Goal: Register for event/course

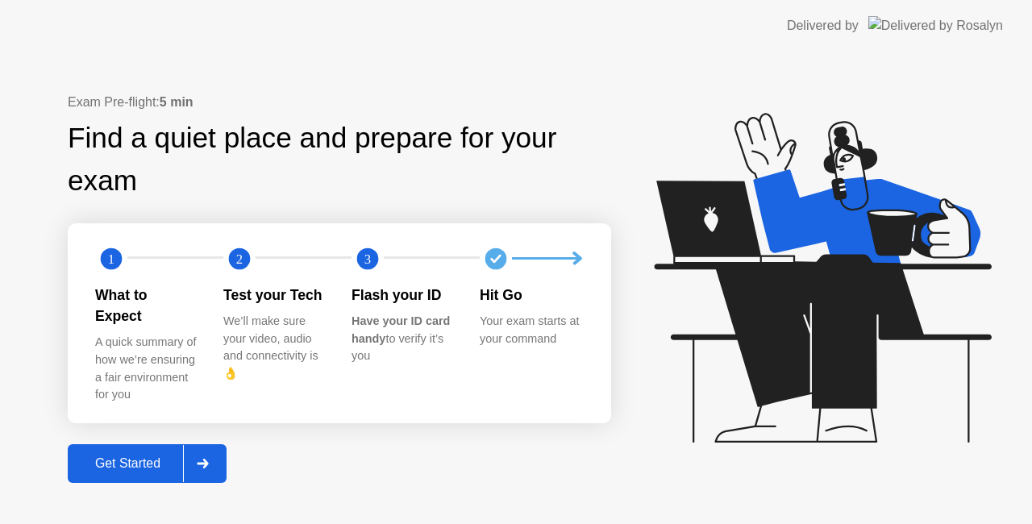
click at [139, 456] on div "Get Started" at bounding box center [128, 463] width 110 height 15
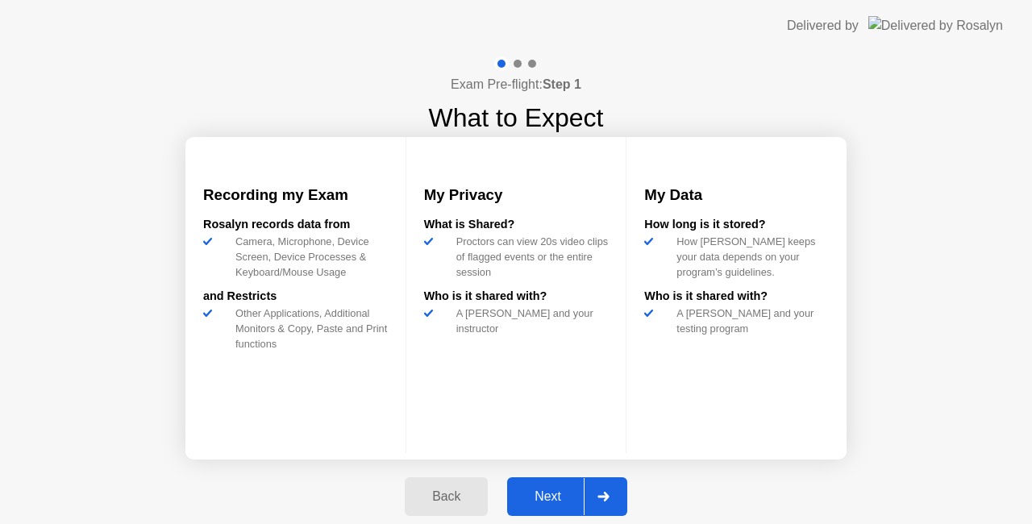
click at [543, 493] on div "Next" at bounding box center [548, 496] width 72 height 15
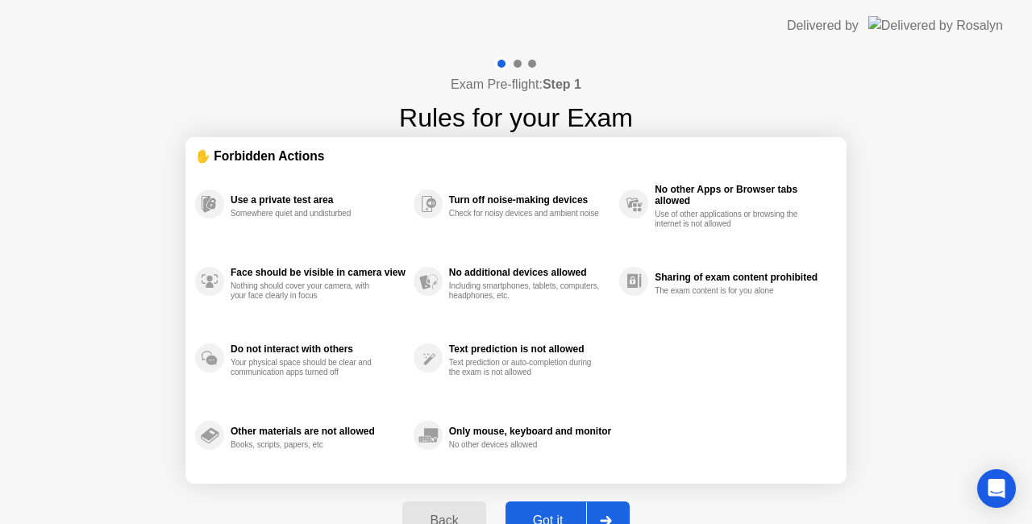
click at [554, 517] on div "Got it" at bounding box center [548, 520] width 76 height 15
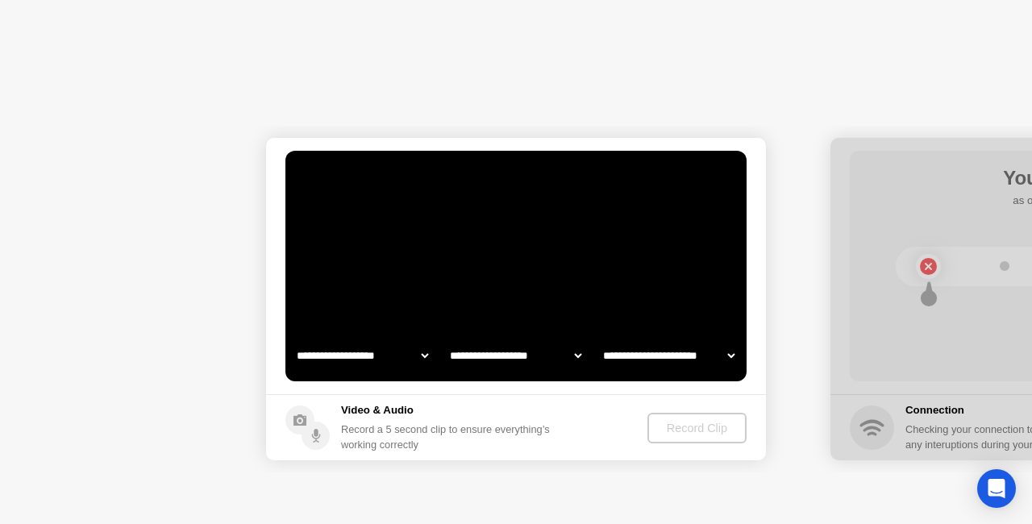
select select "**********"
select select "*******"
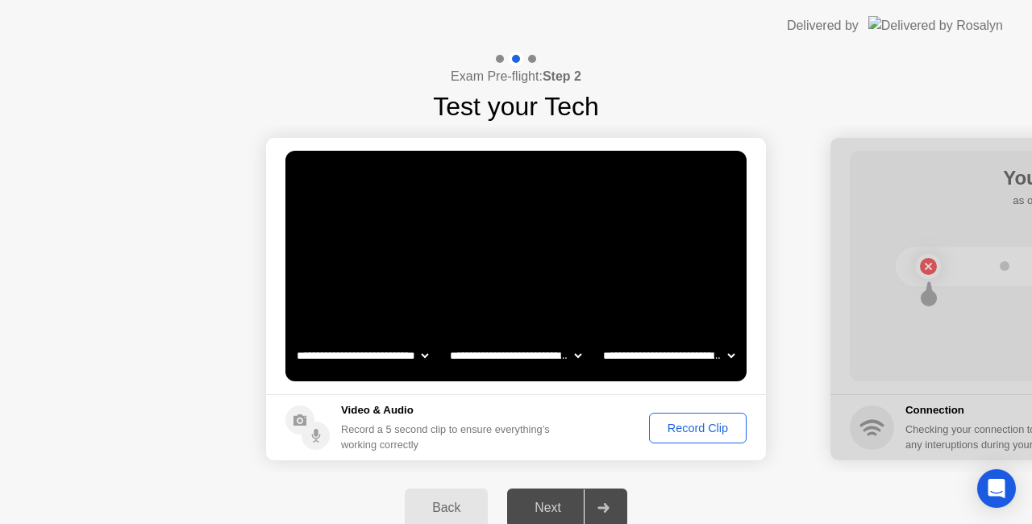
click at [704, 432] on div "Record Clip" at bounding box center [697, 428] width 86 height 13
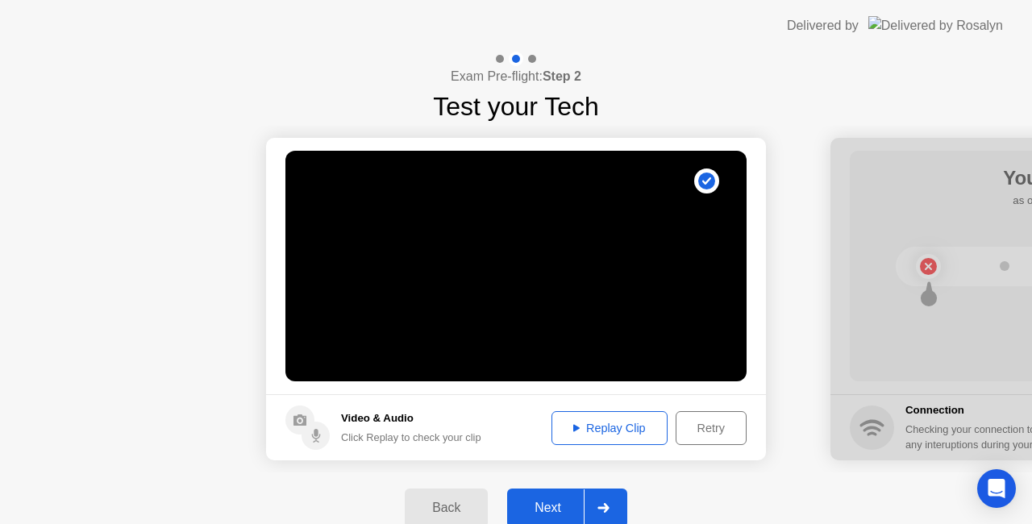
click at [624, 422] on div "Replay Clip" at bounding box center [609, 428] width 105 height 13
click at [624, 430] on div "Replay Clip" at bounding box center [609, 428] width 105 height 13
click at [705, 427] on div "Retry" at bounding box center [711, 428] width 60 height 13
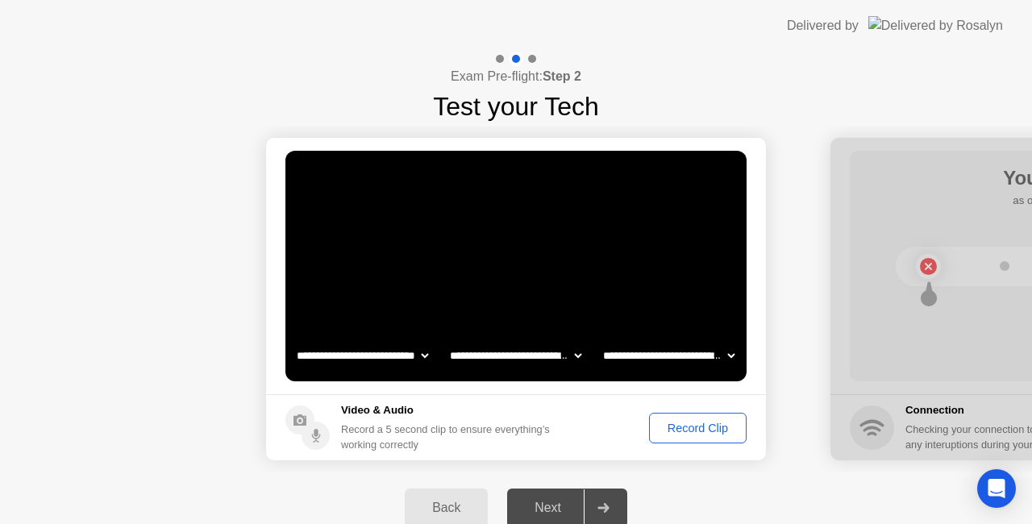
click at [680, 433] on div "Record Clip" at bounding box center [697, 428] width 86 height 13
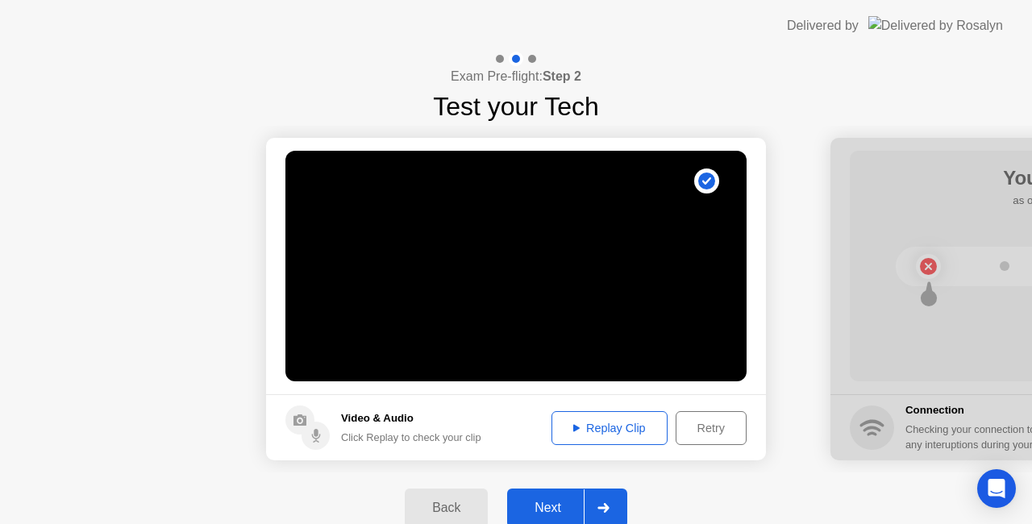
click at [639, 422] on div "Replay Clip" at bounding box center [609, 428] width 105 height 13
click at [546, 501] on div "Next" at bounding box center [548, 508] width 72 height 15
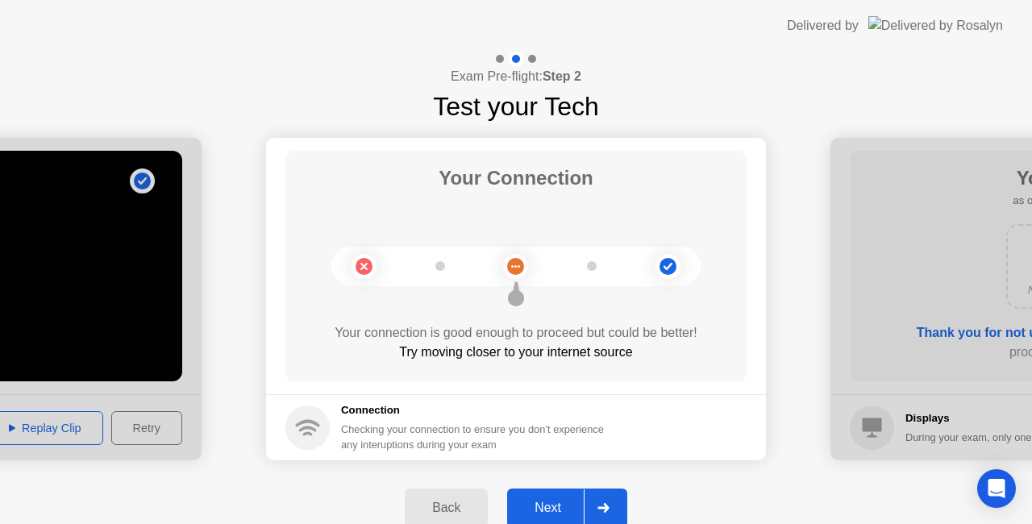
click at [555, 519] on button "Next" at bounding box center [567, 507] width 120 height 39
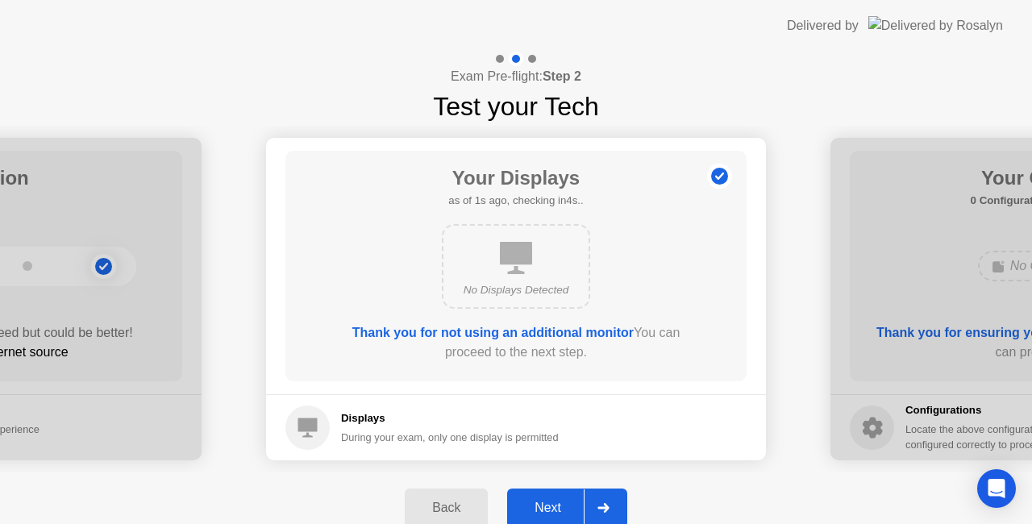
click at [558, 493] on button "Next" at bounding box center [567, 507] width 120 height 39
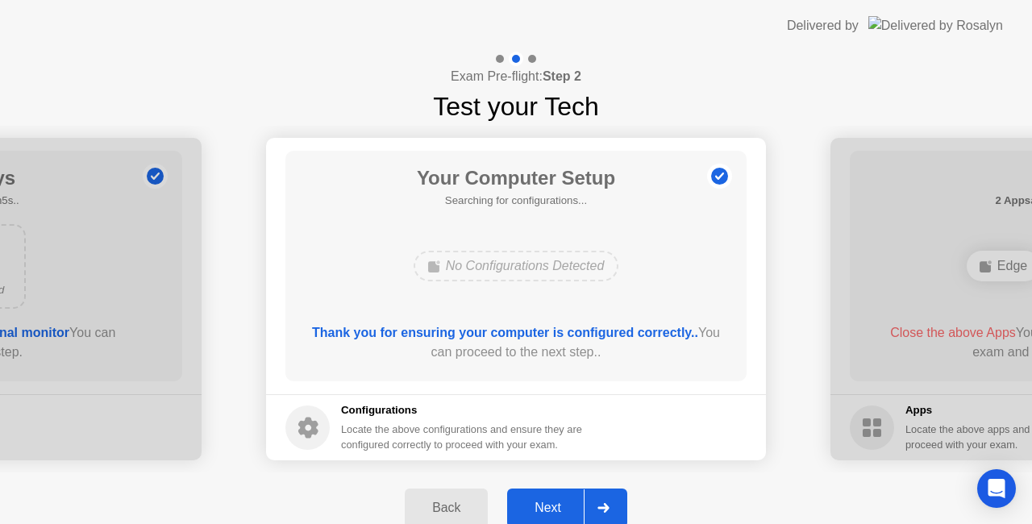
click at [558, 502] on div "Next" at bounding box center [548, 508] width 72 height 15
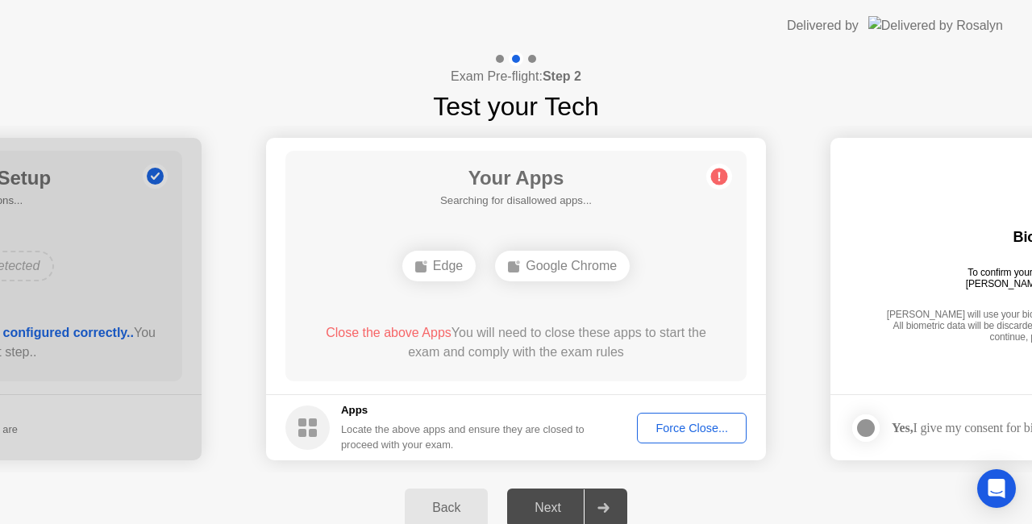
click at [558, 502] on div "Next" at bounding box center [548, 508] width 72 height 15
click at [699, 422] on div "Force Close..." at bounding box center [691, 428] width 98 height 13
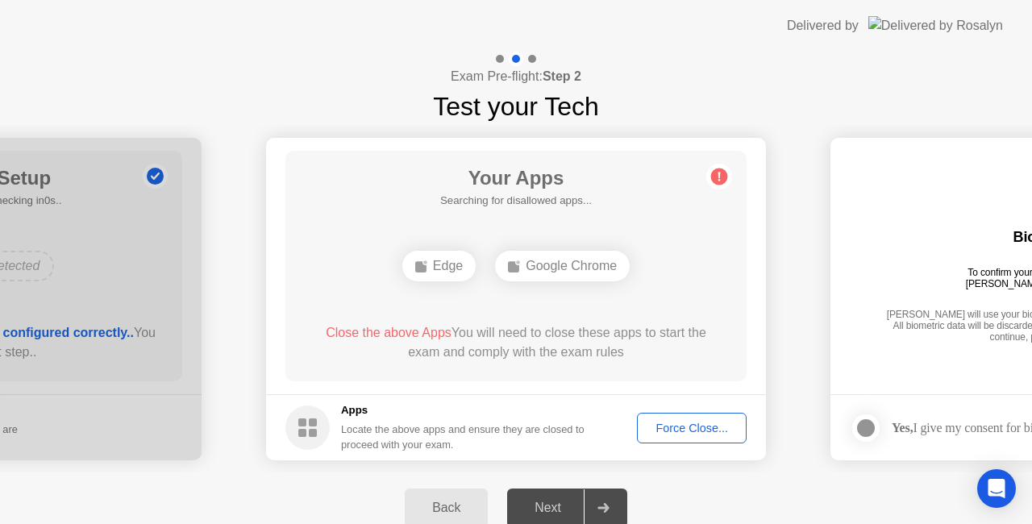
click at [722, 414] on button "Force Close..." at bounding box center [692, 428] width 110 height 31
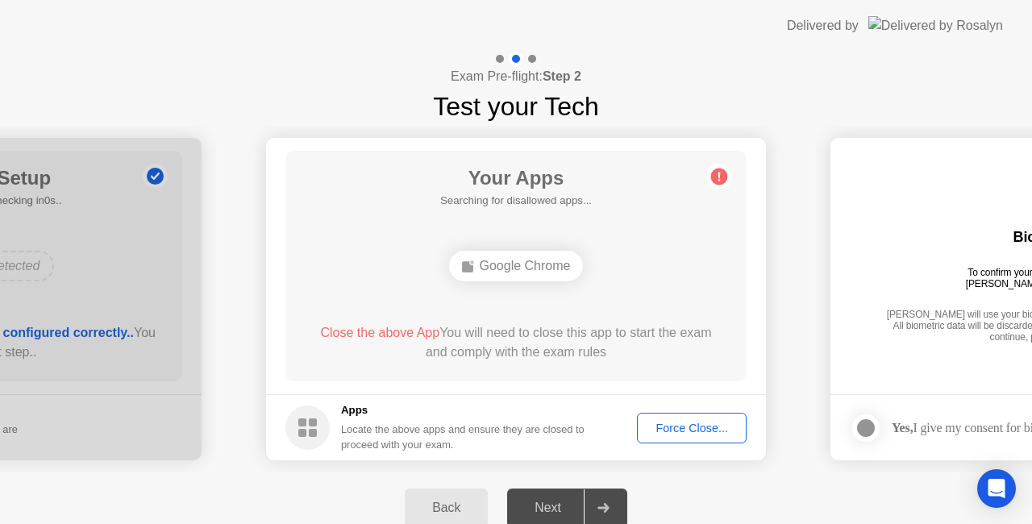
click at [711, 430] on div "Force Close..." at bounding box center [691, 428] width 98 height 13
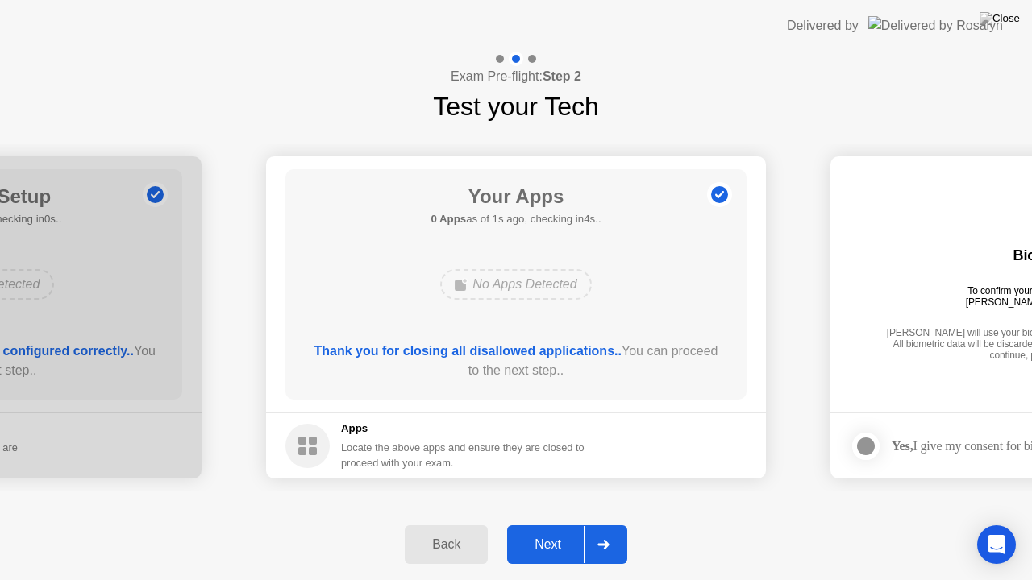
click at [542, 523] on div "Next" at bounding box center [548, 545] width 72 height 15
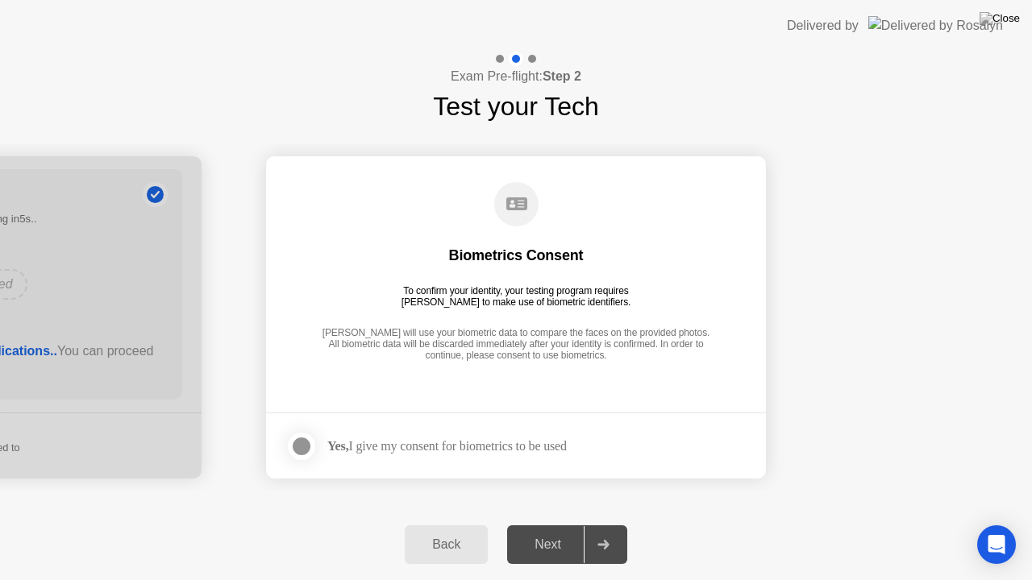
click at [292, 443] on div at bounding box center [301, 446] width 19 height 19
click at [550, 523] on div "Next" at bounding box center [548, 545] width 72 height 15
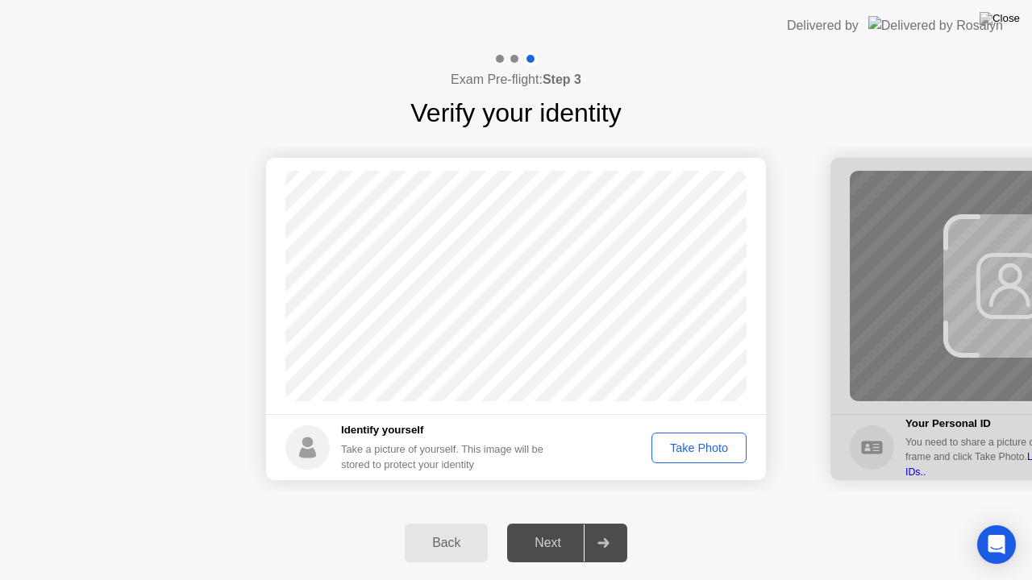
click at [718, 446] on div "Take Photo" at bounding box center [699, 448] width 84 height 13
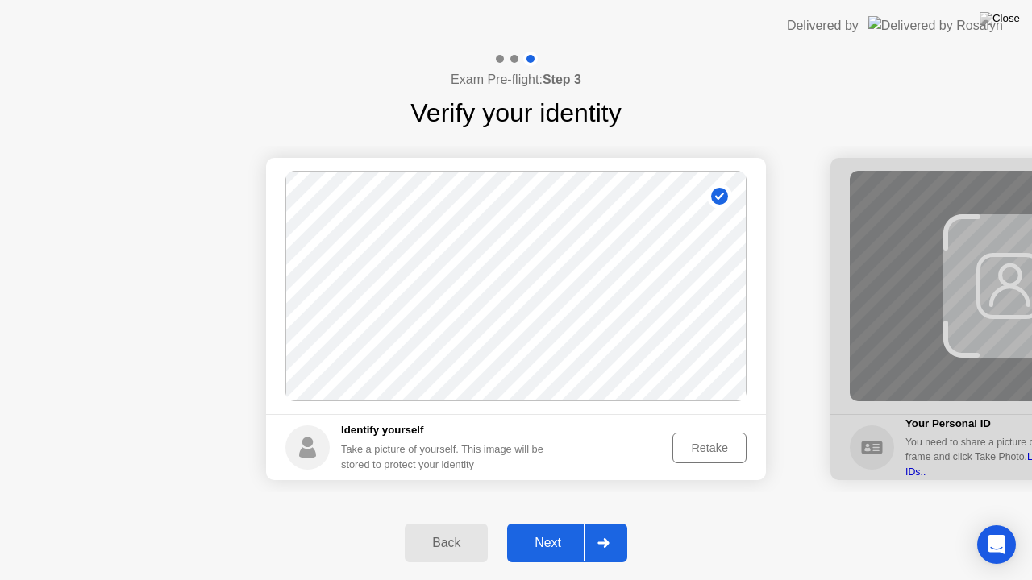
click at [567, 523] on button "Next" at bounding box center [567, 543] width 120 height 39
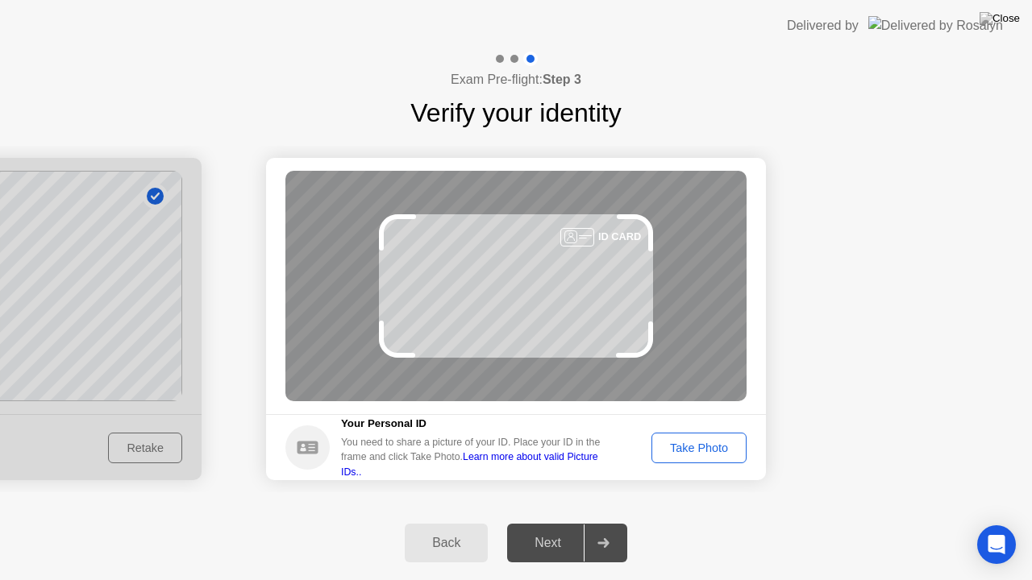
click at [703, 454] on div "Take Photo" at bounding box center [699, 448] width 84 height 13
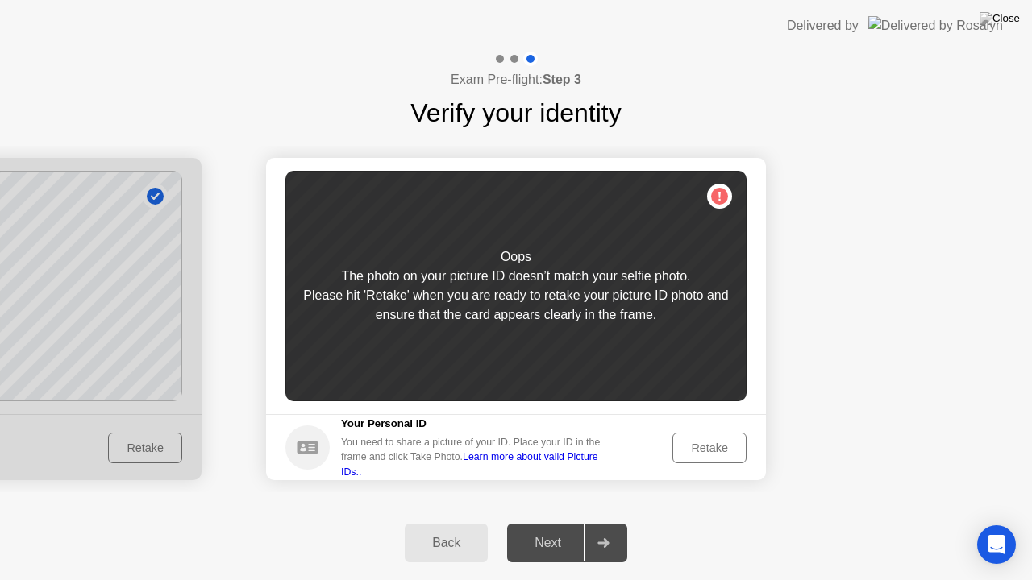
click at [735, 451] on div "Retake" at bounding box center [709, 448] width 63 height 13
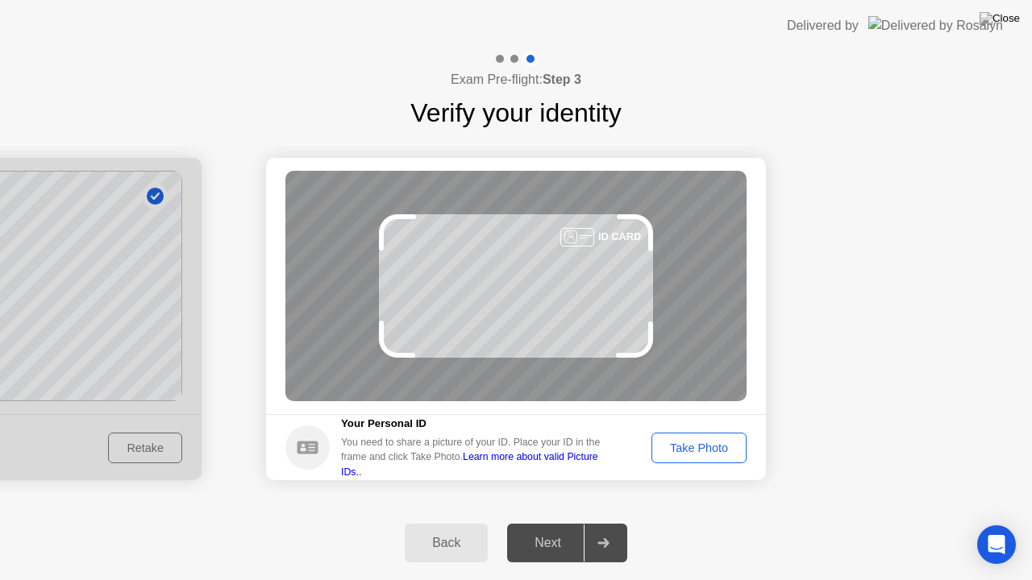
click at [710, 453] on div "Take Photo" at bounding box center [699, 448] width 84 height 13
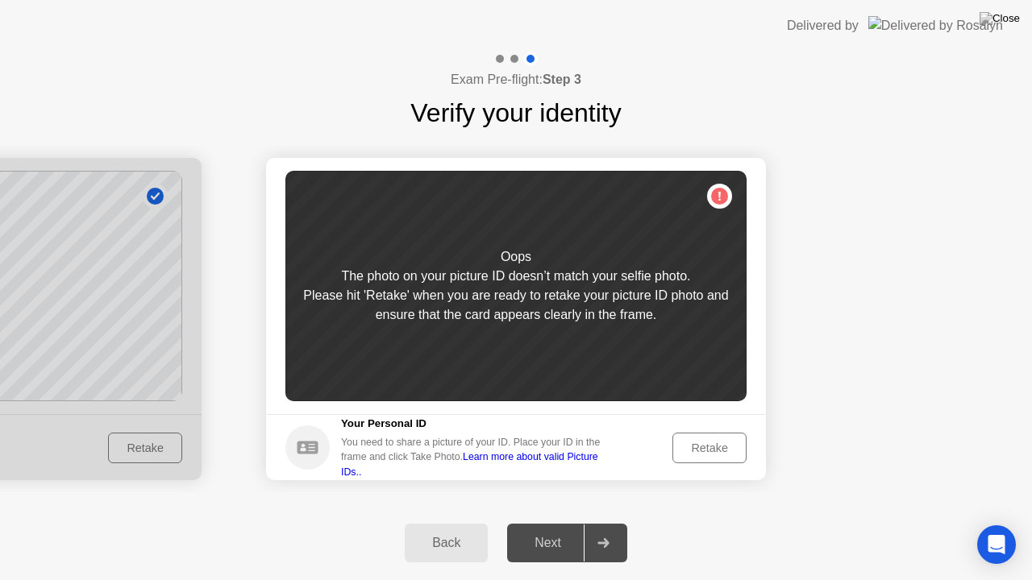
click at [727, 442] on div "Retake" at bounding box center [709, 448] width 63 height 13
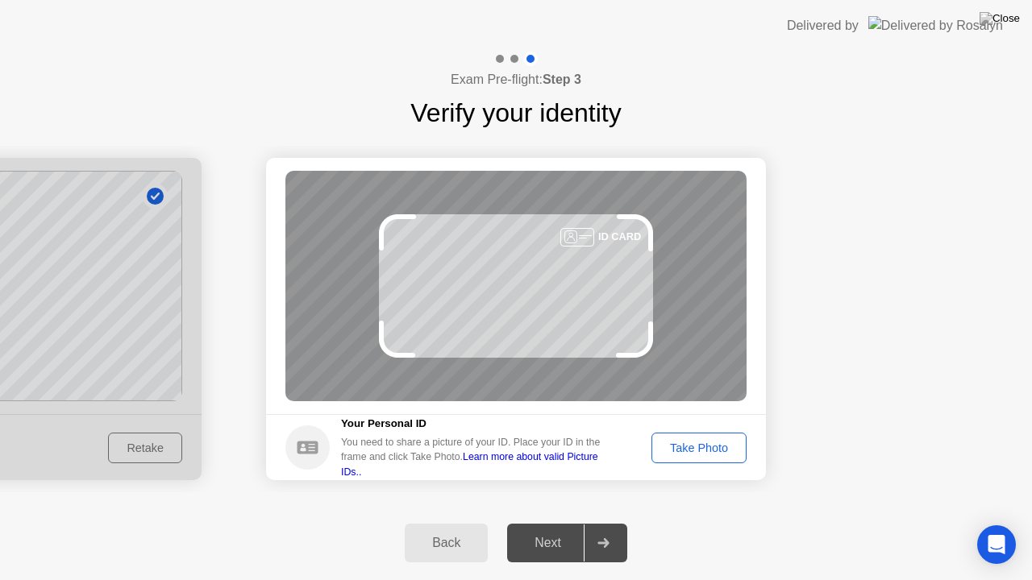
click at [711, 456] on button "Take Photo" at bounding box center [698, 448] width 95 height 31
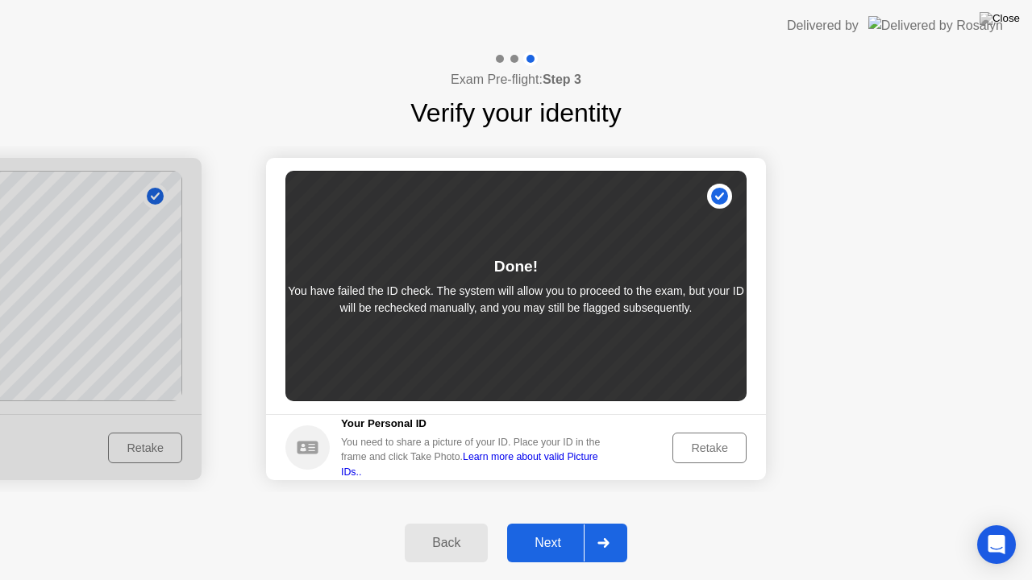
click at [544, 523] on div "Next" at bounding box center [548, 543] width 72 height 15
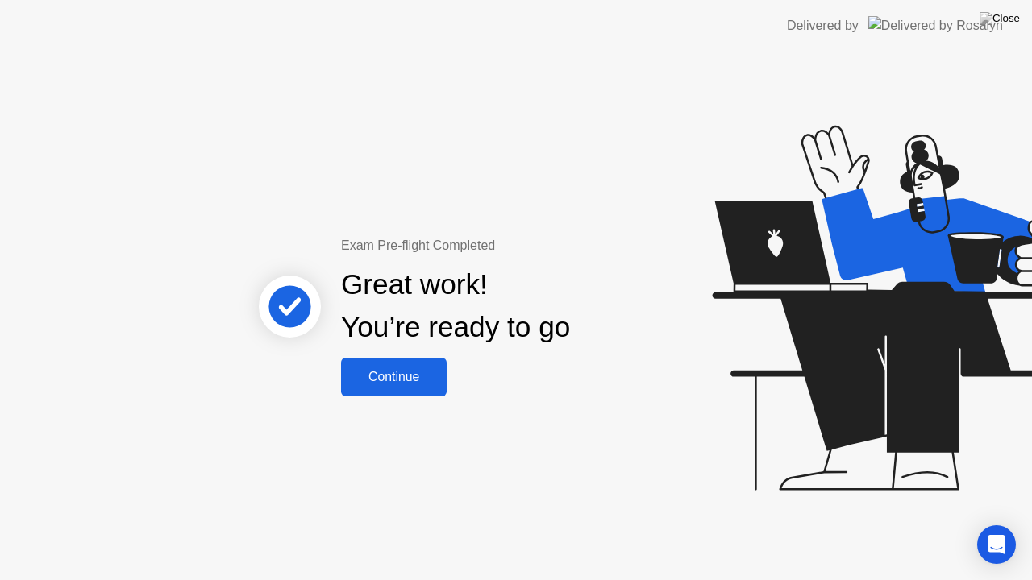
click at [390, 380] on div "Continue" at bounding box center [394, 377] width 96 height 15
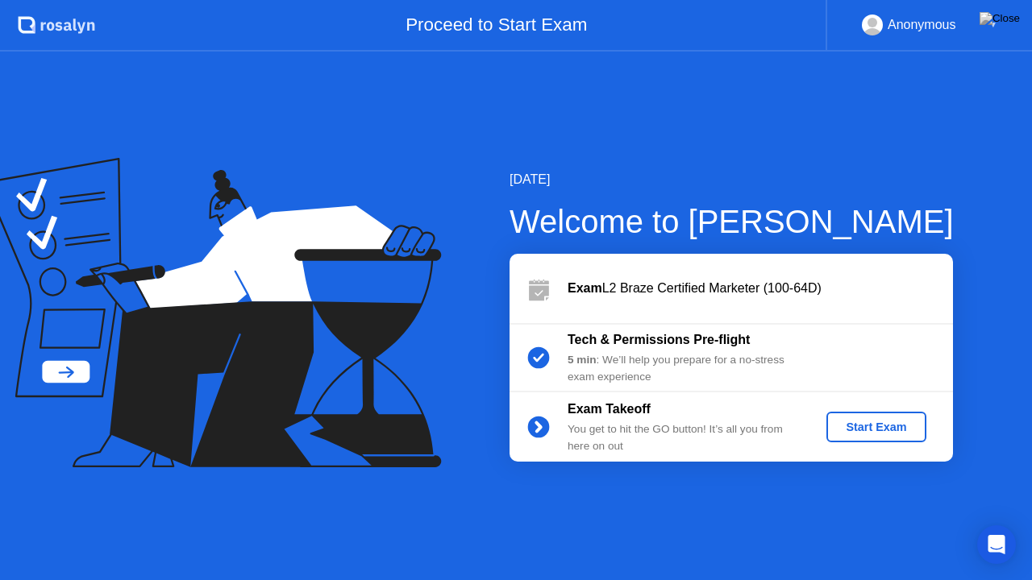
click at [887, 414] on button "Start Exam" at bounding box center [875, 427] width 99 height 31
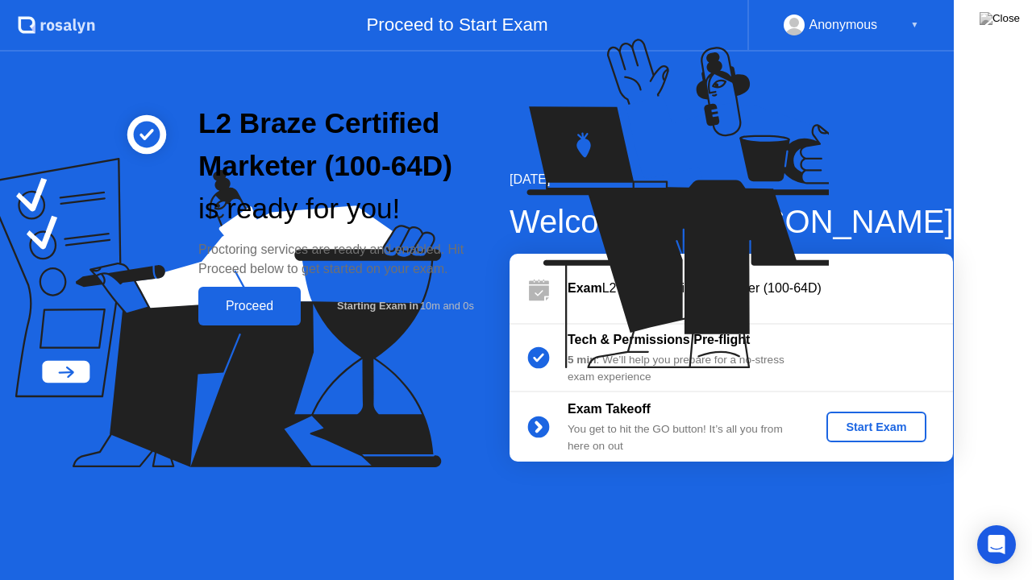
click at [0, 428] on div "L2 Braze Certified Marketer (100-64D) is ready for you! Proctoring services are…" at bounding box center [414, 214] width 829 height 428
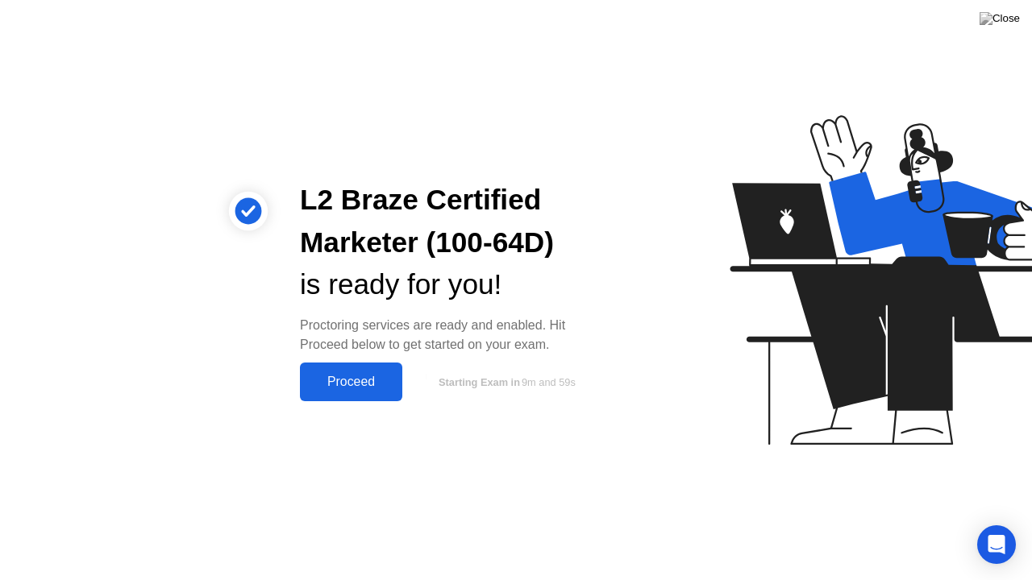
click at [377, 375] on div "Proceed" at bounding box center [351, 382] width 93 height 15
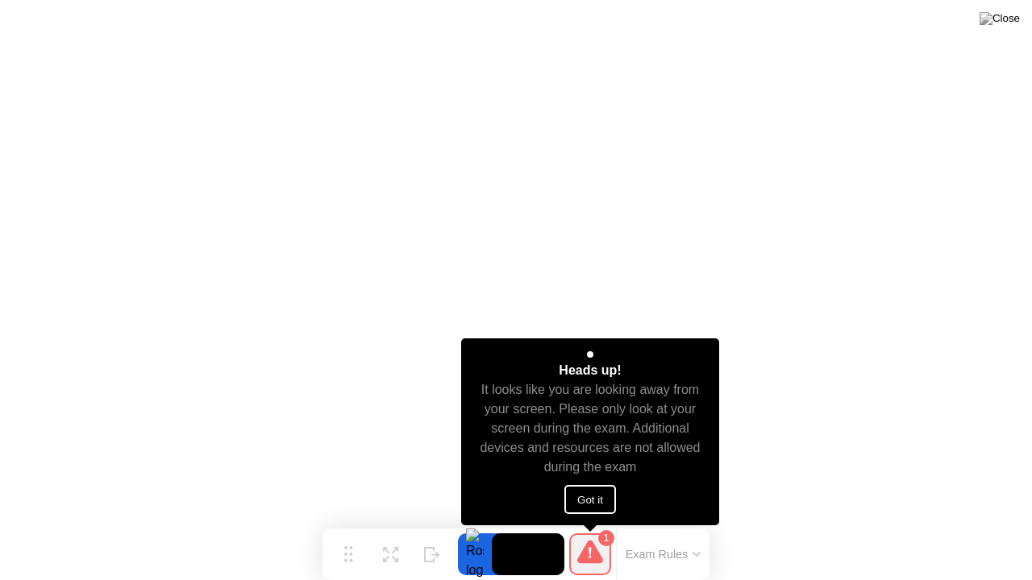
click at [596, 498] on button "Got it" at bounding box center [590, 499] width 52 height 29
